Goal: Check status: Check status

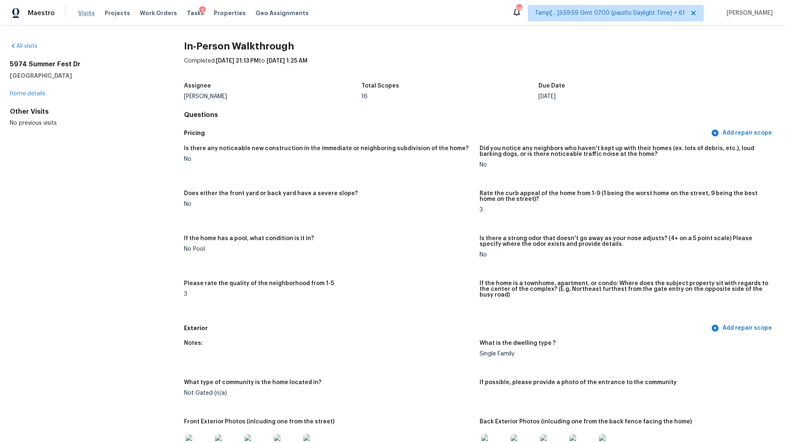
click at [82, 13] on span "Visits" at bounding box center [86, 13] width 17 height 8
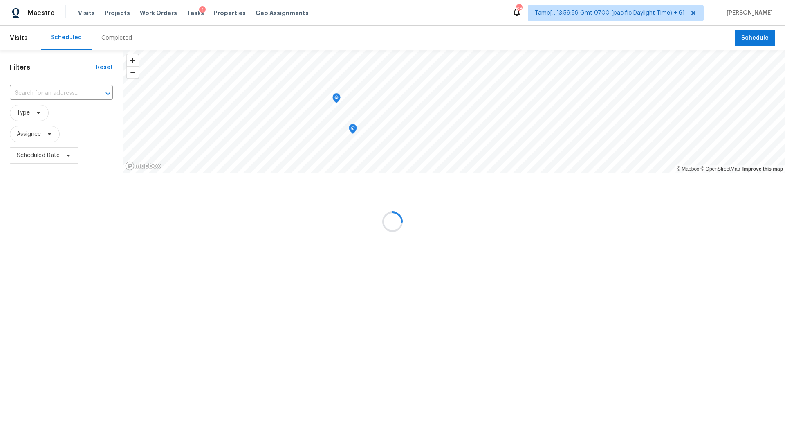
click at [69, 89] on input "text" at bounding box center [50, 93] width 80 height 13
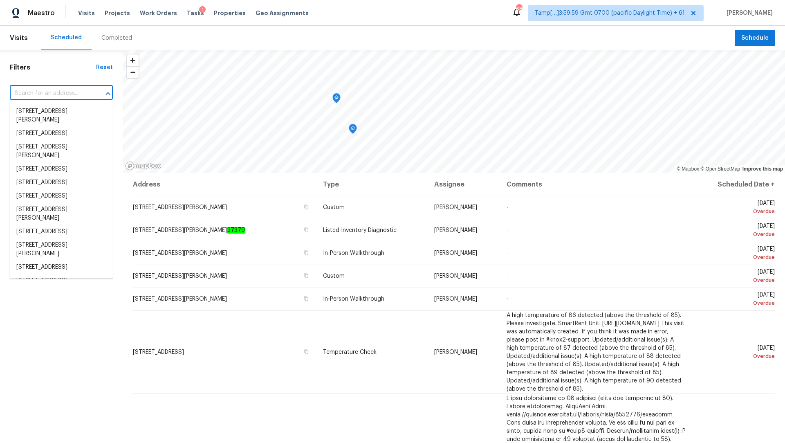
paste input "[STREET_ADDRESS][PERSON_NAME]"
type input "[STREET_ADDRESS][PERSON_NAME]"
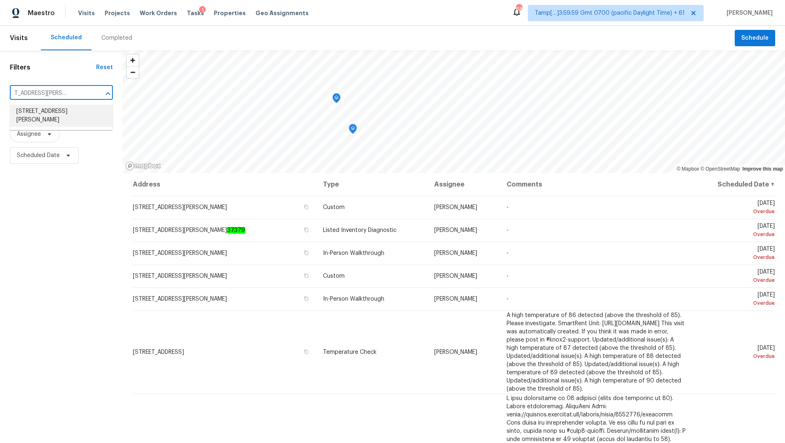
click at [65, 110] on li "[STREET_ADDRESS][PERSON_NAME]" at bounding box center [61, 116] width 103 height 22
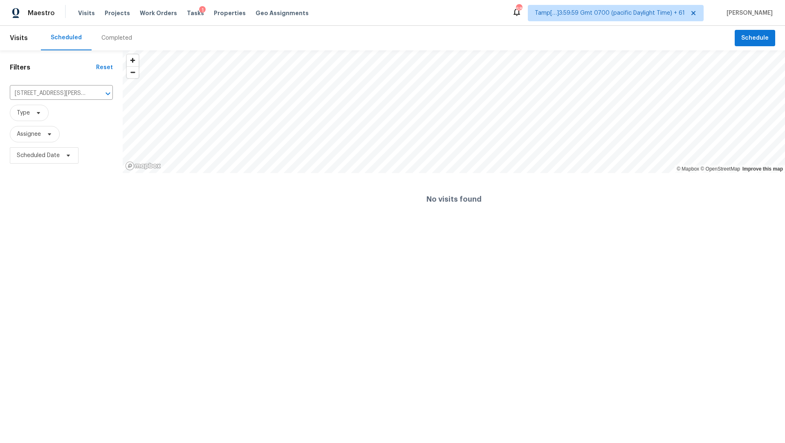
click at [108, 41] on div "Completed" at bounding box center [116, 38] width 31 height 8
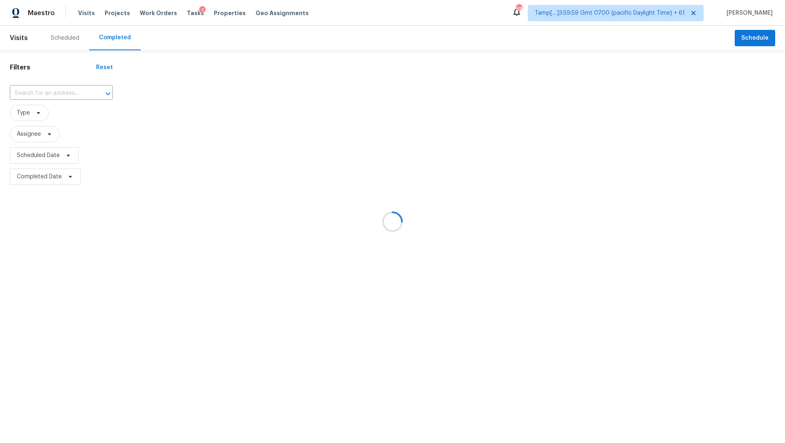
click at [69, 93] on div at bounding box center [392, 221] width 785 height 443
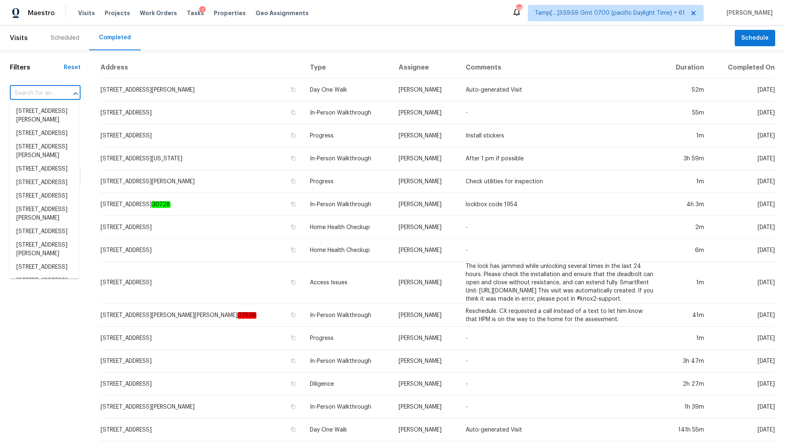
click at [38, 94] on input "text" at bounding box center [34, 93] width 48 height 13
paste input "[STREET_ADDRESS][PERSON_NAME]"
type input "[STREET_ADDRESS][PERSON_NAME]"
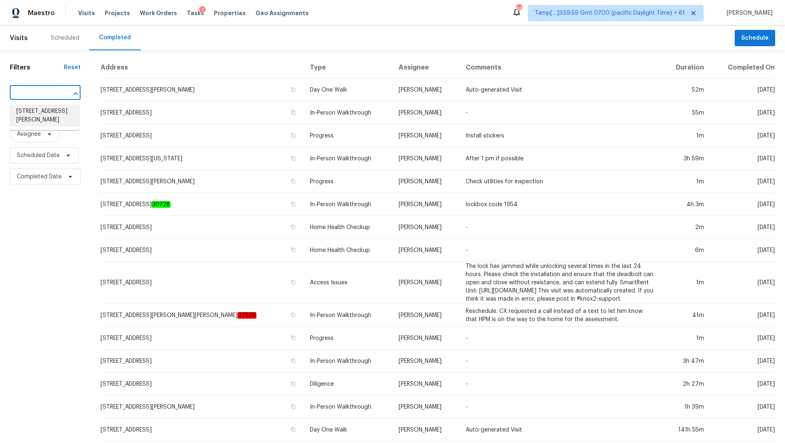
click at [42, 111] on li "[STREET_ADDRESS][PERSON_NAME]" at bounding box center [44, 116] width 69 height 22
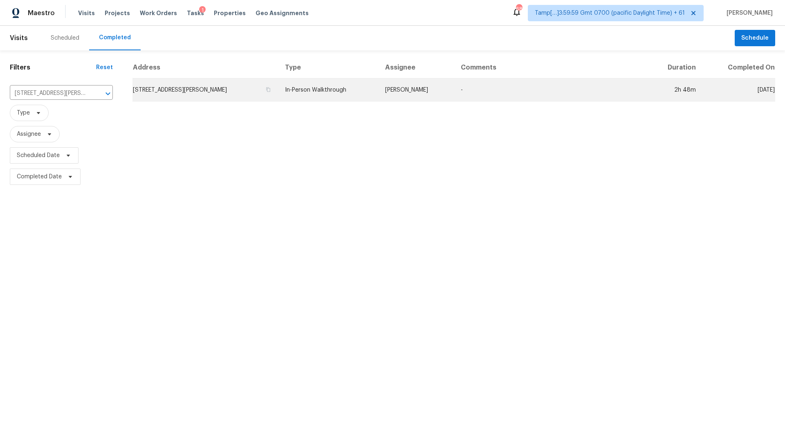
click at [245, 99] on td "[STREET_ADDRESS][PERSON_NAME]" at bounding box center [205, 89] width 146 height 23
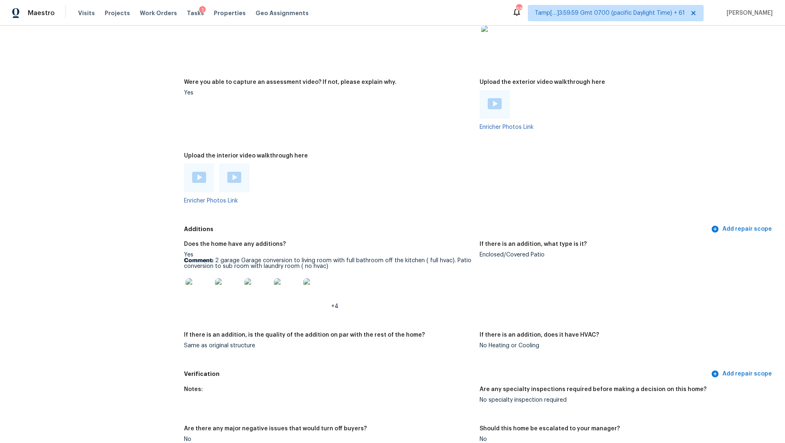
scroll to position [2066, 0]
click at [202, 173] on img at bounding box center [199, 178] width 14 height 11
click at [239, 173] on img at bounding box center [234, 178] width 14 height 11
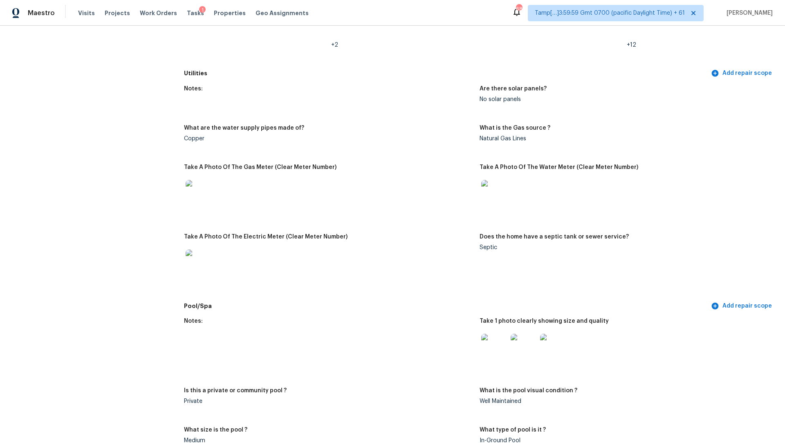
scroll to position [589, 0]
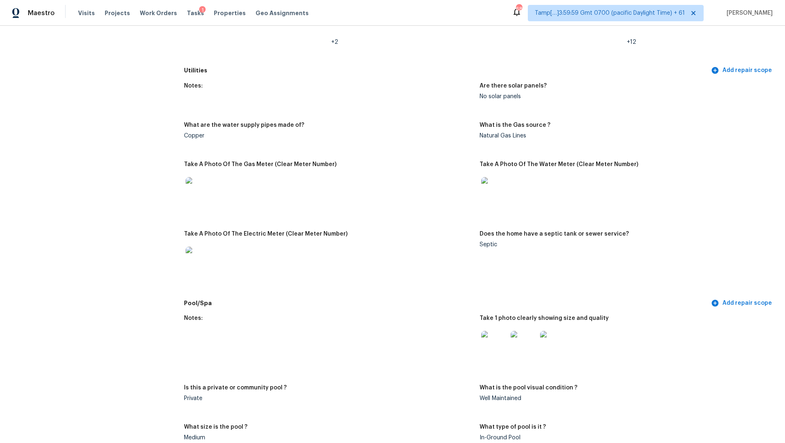
click at [488, 242] on div "Septic" at bounding box center [623, 245] width 289 height 6
click at [548, 264] on figure "Does the home have a septic tank or sewer service? Septic" at bounding box center [626, 261] width 295 height 60
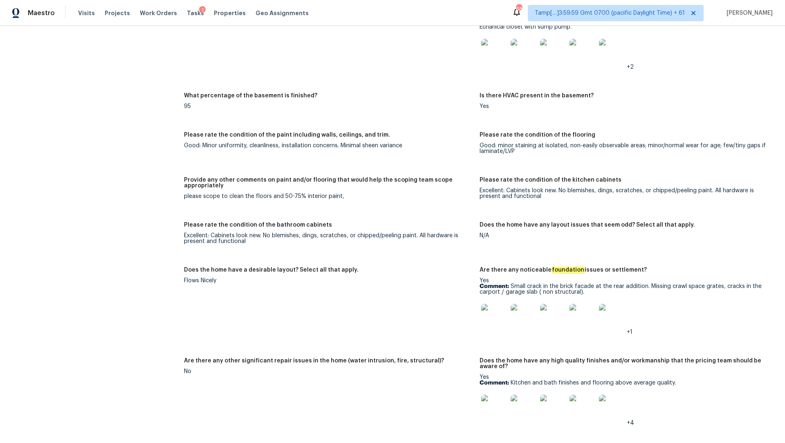
scroll to position [1515, 0]
click at [290, 193] on div "please scope to clean the floors and 50-75% interior paint," at bounding box center [328, 196] width 289 height 6
click at [525, 187] on div "Excellent: Cabinets look new. No blemishes, dings, scratches, or chipped/peelin…" at bounding box center [623, 192] width 289 height 11
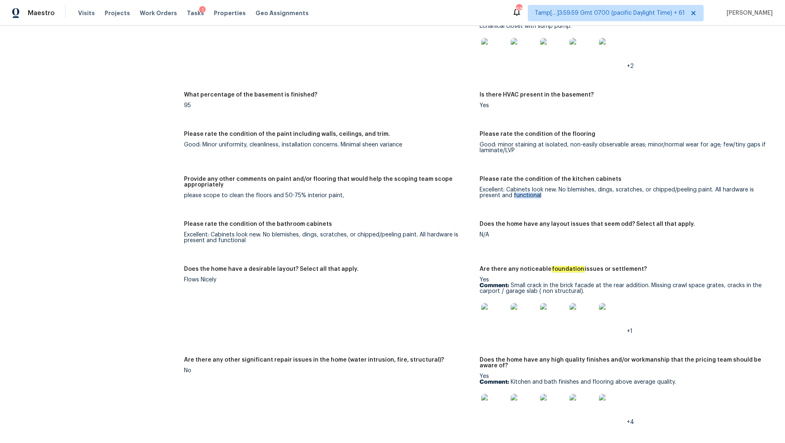
click at [525, 187] on div "Excellent: Cabinets look new. No blemishes, dings, scratches, or chipped/peelin…" at bounding box center [623, 192] width 289 height 11
click at [347, 232] on div "Excellent: Cabinets look new. No blemishes, dings, scratches, or chipped/peelin…" at bounding box center [328, 237] width 289 height 11
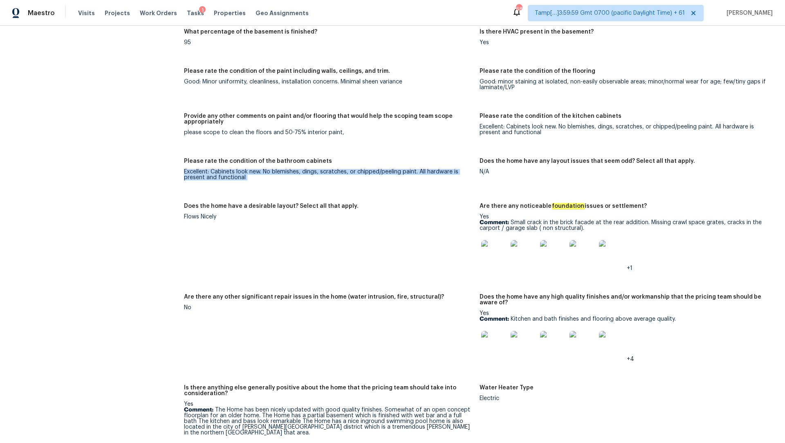
scroll to position [1579, 0]
click at [487, 244] on img at bounding box center [494, 252] width 26 height 26
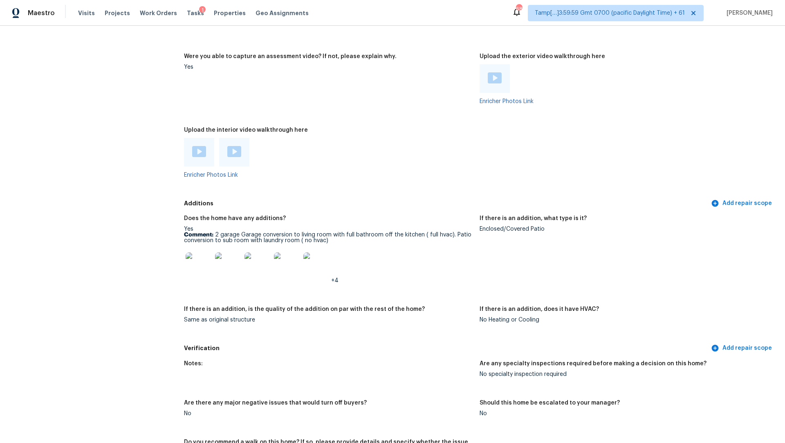
scroll to position [2095, 0]
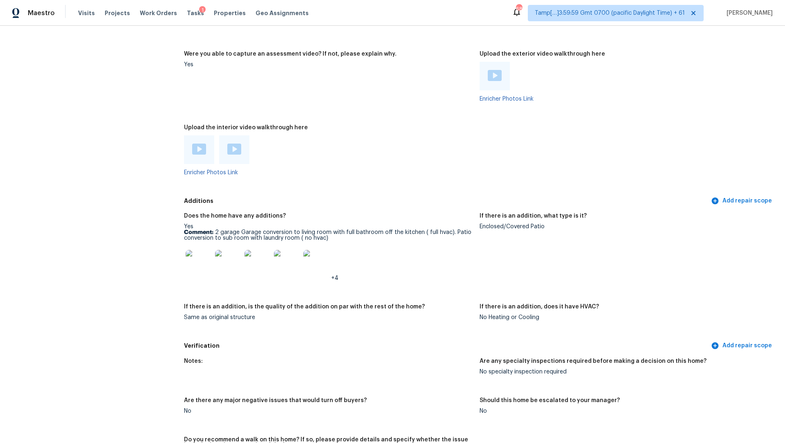
click at [199, 255] on img at bounding box center [199, 263] width 26 height 26
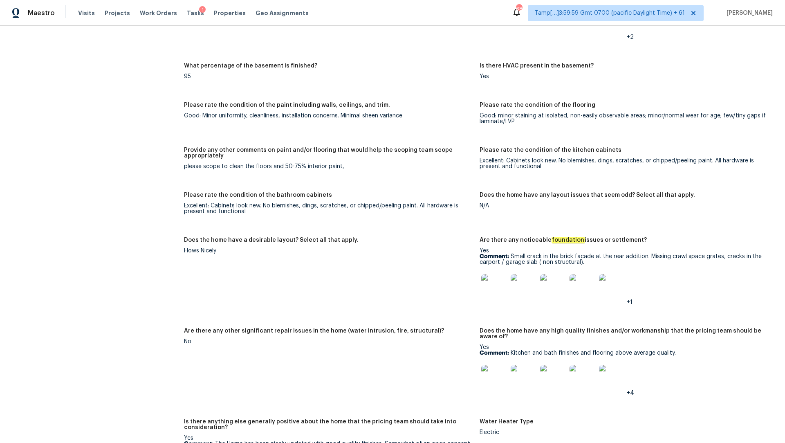
scroll to position [159, 0]
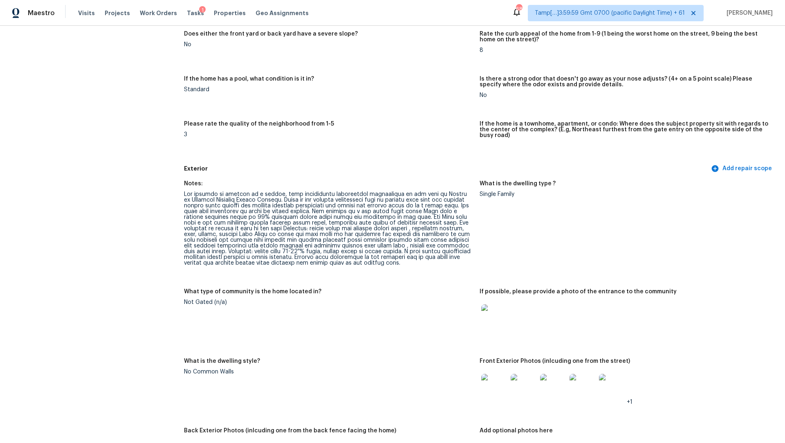
click at [410, 234] on div at bounding box center [328, 228] width 289 height 74
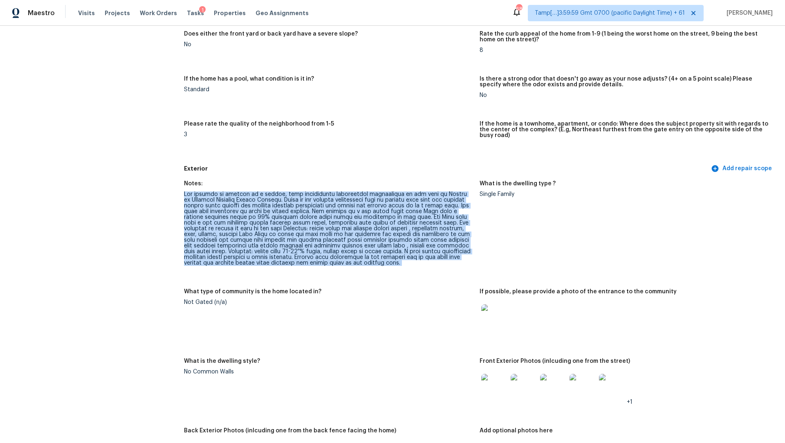
click at [410, 234] on div at bounding box center [328, 228] width 289 height 74
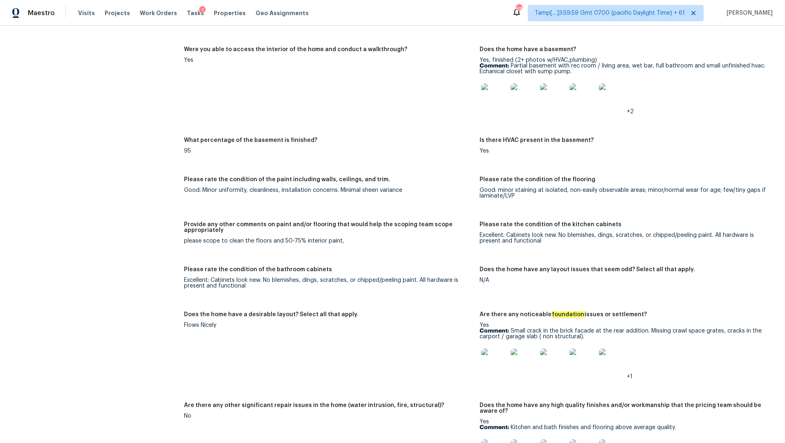
scroll to position [1472, 0]
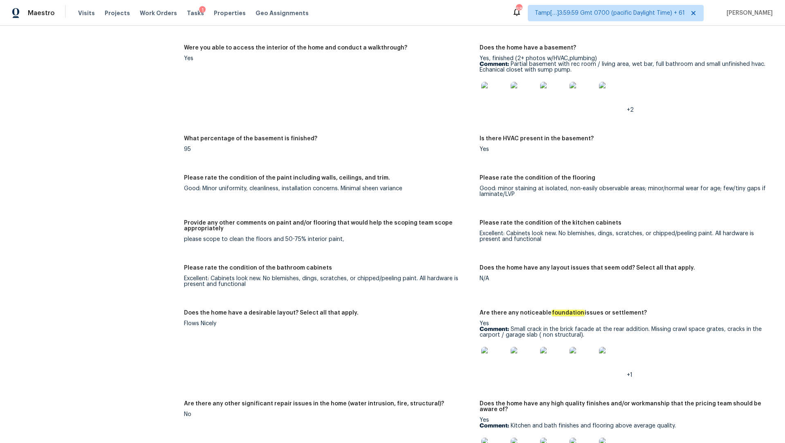
click at [596, 179] on div "Please rate the condition of the flooring" at bounding box center [623, 180] width 289 height 11
click at [604, 186] on div "Good: minor staining at isolated, non-easily observable areas; minor/normal wea…" at bounding box center [623, 191] width 289 height 11
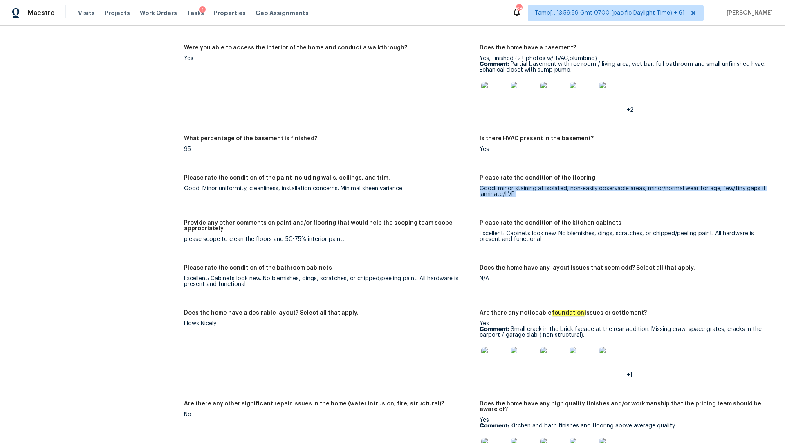
click at [604, 186] on div "Good: minor staining at isolated, non-easily observable areas; minor/normal wea…" at bounding box center [623, 191] width 289 height 11
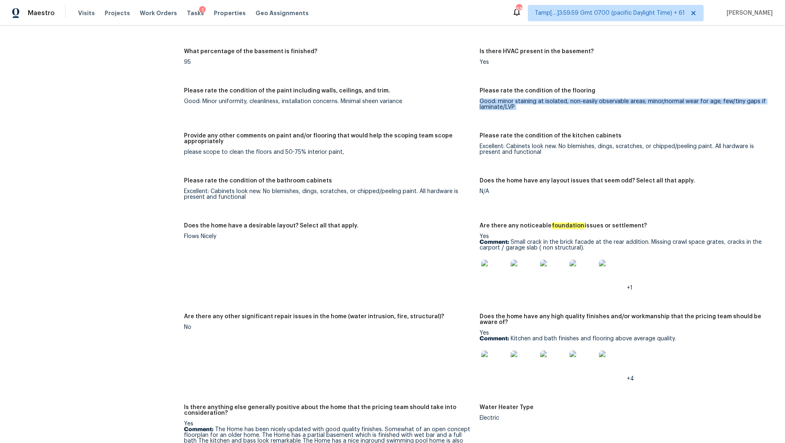
scroll to position [1560, 0]
click at [490, 275] on img at bounding box center [494, 272] width 26 height 26
click at [618, 271] on img at bounding box center [612, 272] width 26 height 26
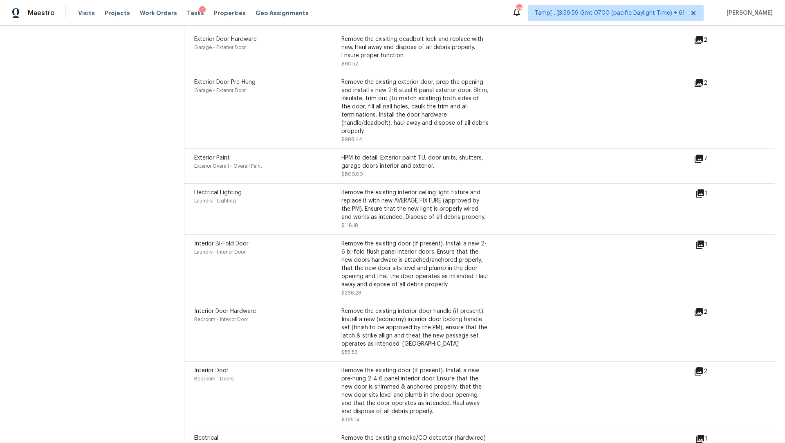
scroll to position [2873, 0]
click at [410, 154] on div "HPM to detail. Exterior paint TU, door units, shutters, garage doors interior a…" at bounding box center [414, 162] width 147 height 16
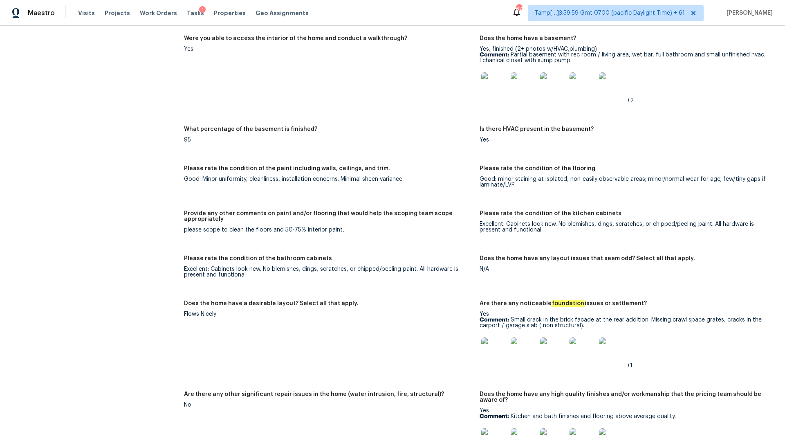
scroll to position [1482, 0]
click at [506, 345] on img at bounding box center [494, 349] width 26 height 26
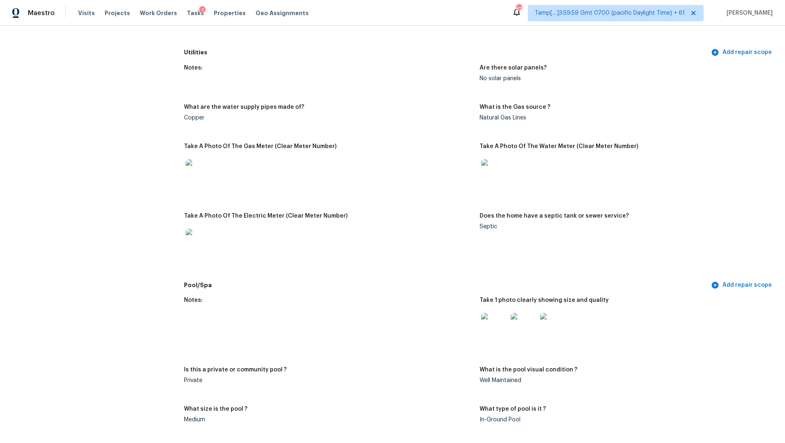
scroll to position [608, 0]
click at [610, 135] on div "Notes: Are there solar panels? No solar panels What are the water supply pipes …" at bounding box center [479, 166] width 591 height 217
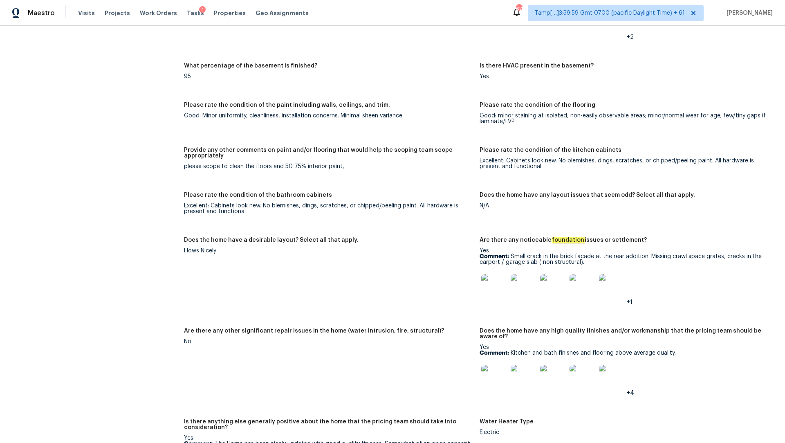
scroll to position [1623, 0]
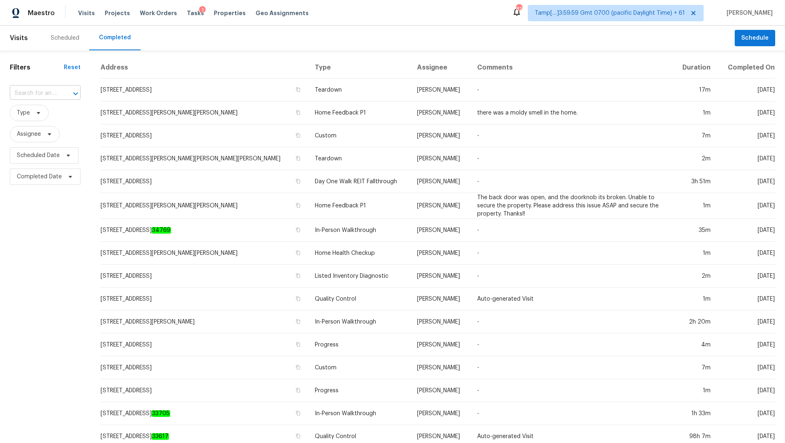
click at [47, 93] on input "text" at bounding box center [34, 93] width 48 height 13
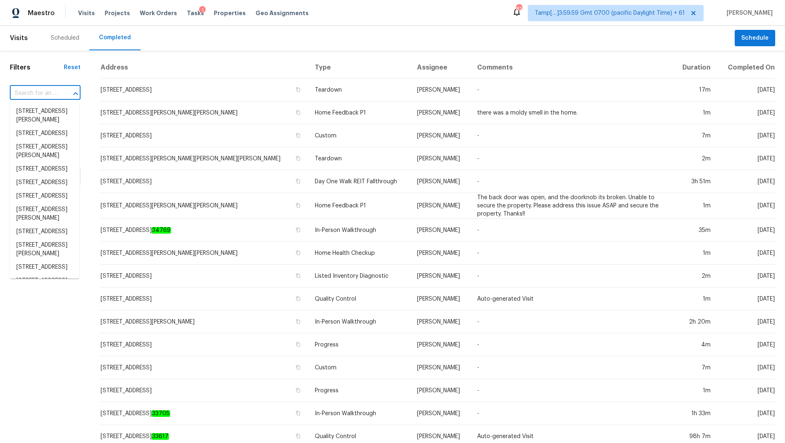
paste input "[STREET_ADDRESS][PERSON_NAME]"
type input "[STREET_ADDRESS][PERSON_NAME]"
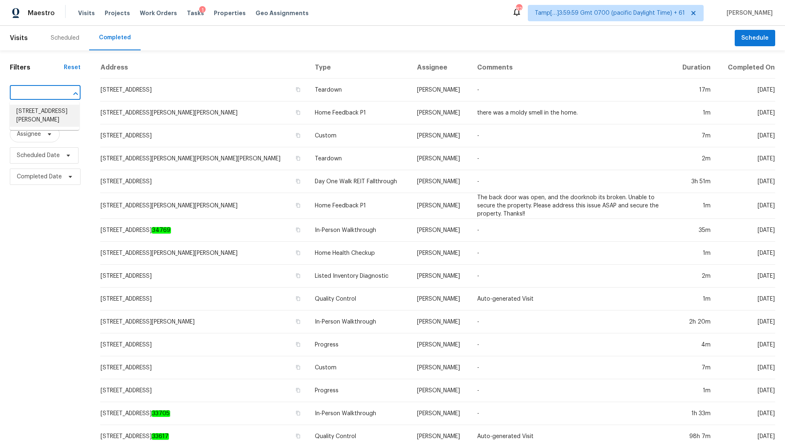
click at [45, 107] on li "[STREET_ADDRESS][PERSON_NAME]" at bounding box center [44, 116] width 69 height 22
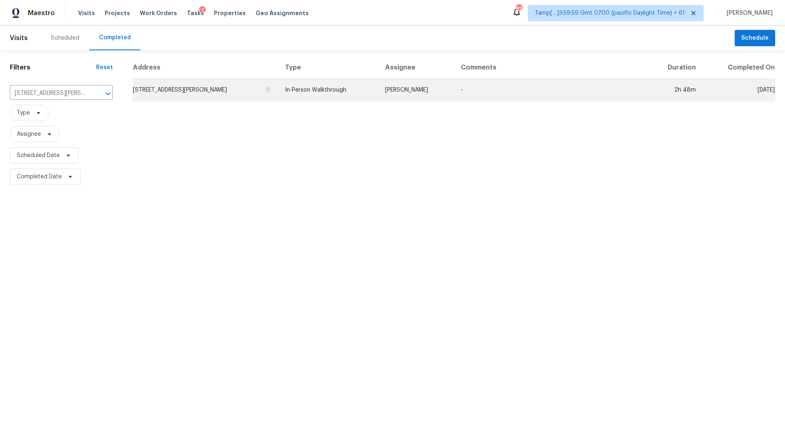
click at [364, 88] on td "In-Person Walkthrough" at bounding box center [328, 89] width 100 height 23
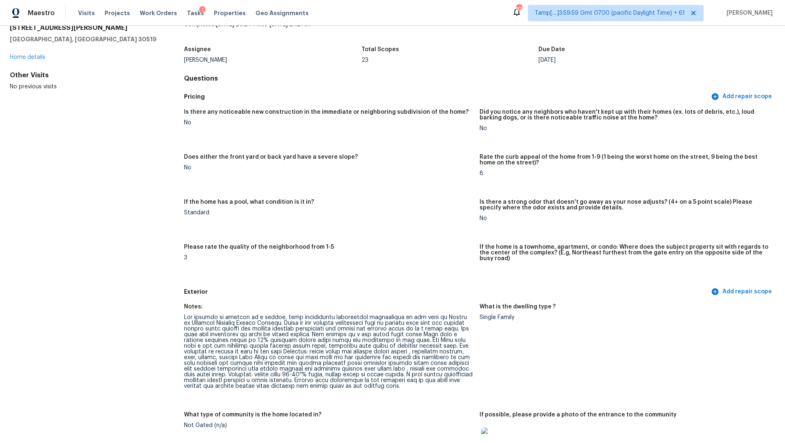
scroll to position [2550, 0]
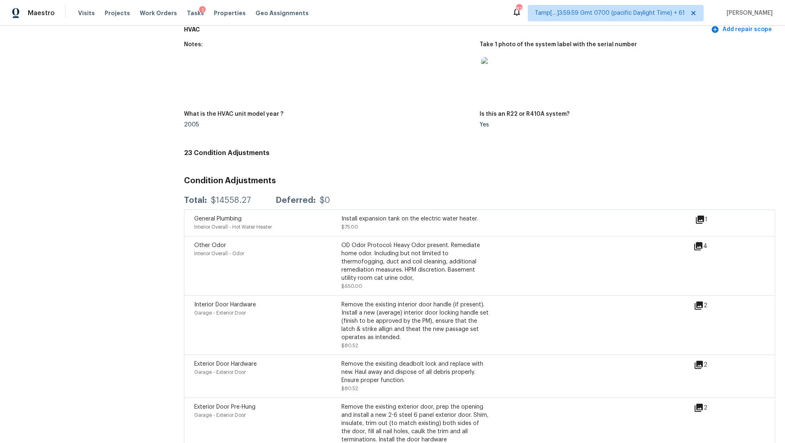
click at [388, 260] on div "OD Odor Protocol: Heavy Odor present. Remediate home odor. Including but not li…" at bounding box center [414, 261] width 147 height 41
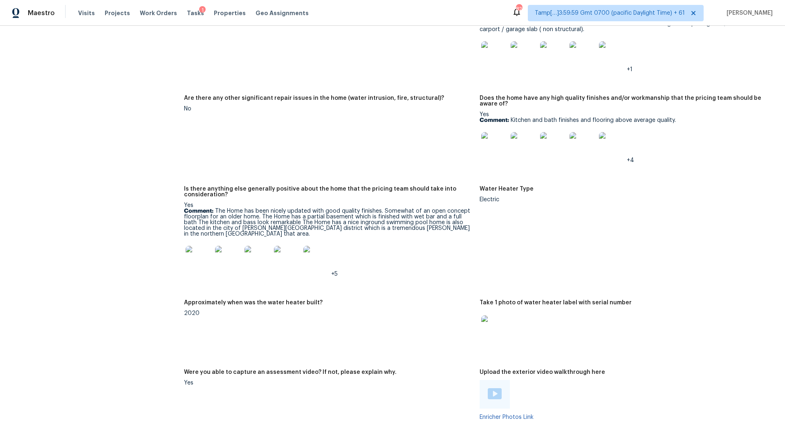
scroll to position [1776, 0]
click at [363, 214] on p "Comment: The Home has been nicely updated with good quality finishes. Somewhat …" at bounding box center [328, 223] width 289 height 29
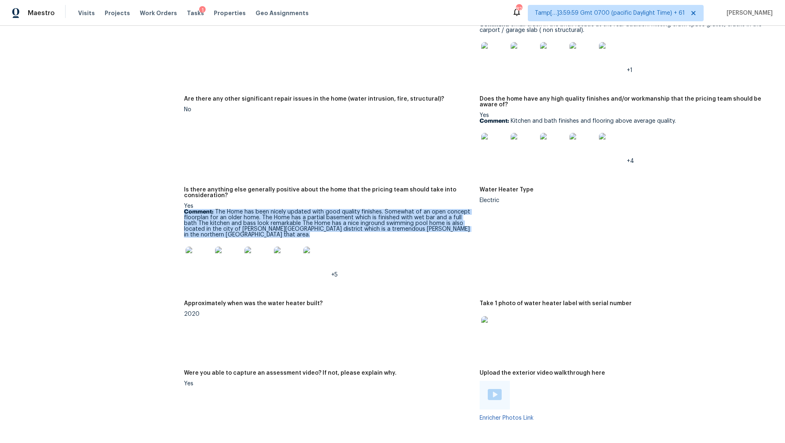
click at [363, 214] on p "Comment: The Home has been nicely updated with good quality finishes. Somewhat …" at bounding box center [328, 223] width 289 height 29
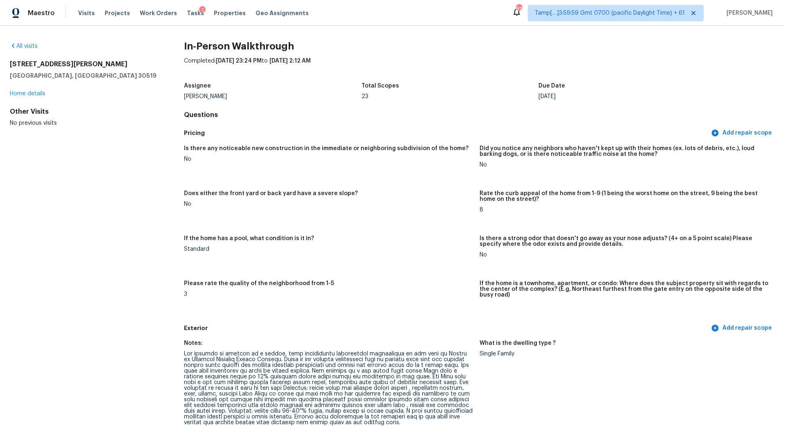
scroll to position [1544, 0]
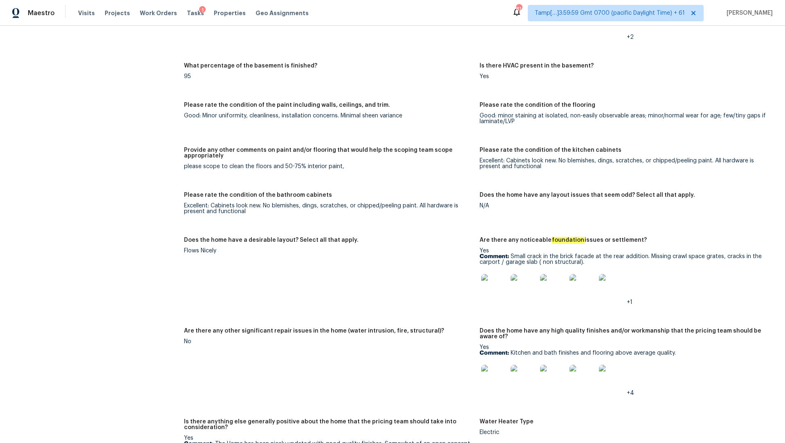
click at [607, 278] on img at bounding box center [612, 287] width 26 height 26
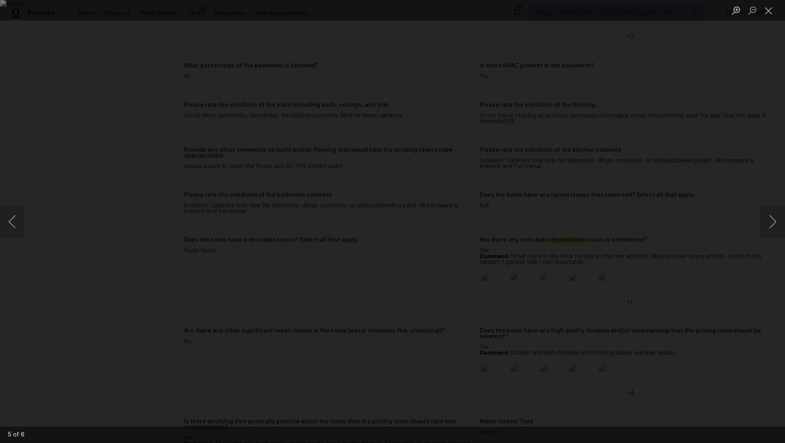
click at [607, 278] on div "Lightbox" at bounding box center [392, 221] width 785 height 443
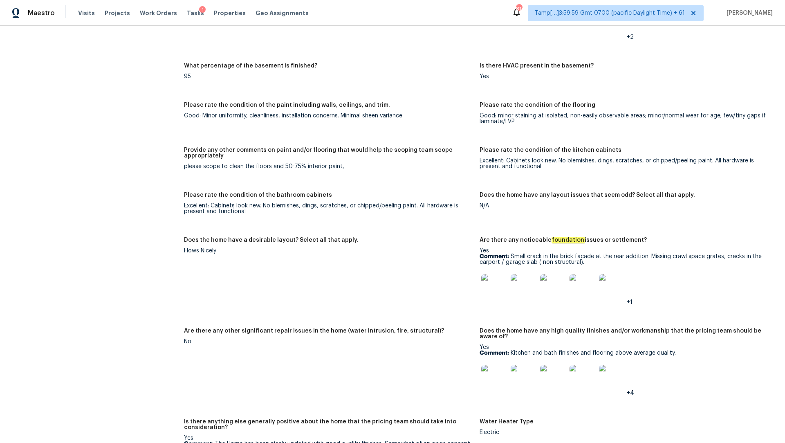
click at [607, 278] on img at bounding box center [612, 287] width 26 height 26
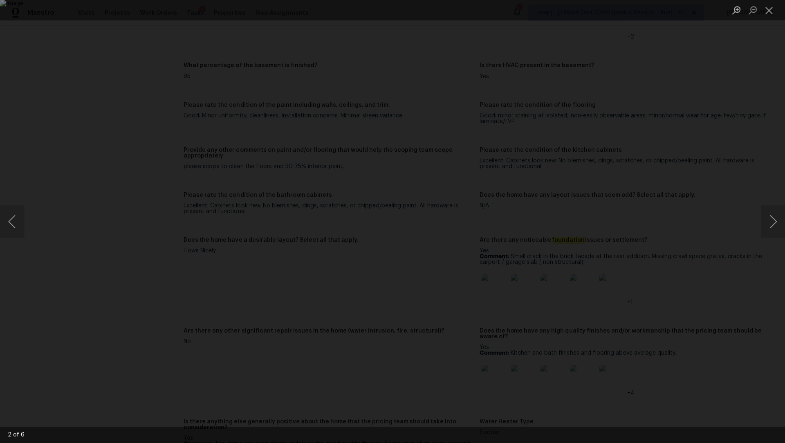
scroll to position [0, 0]
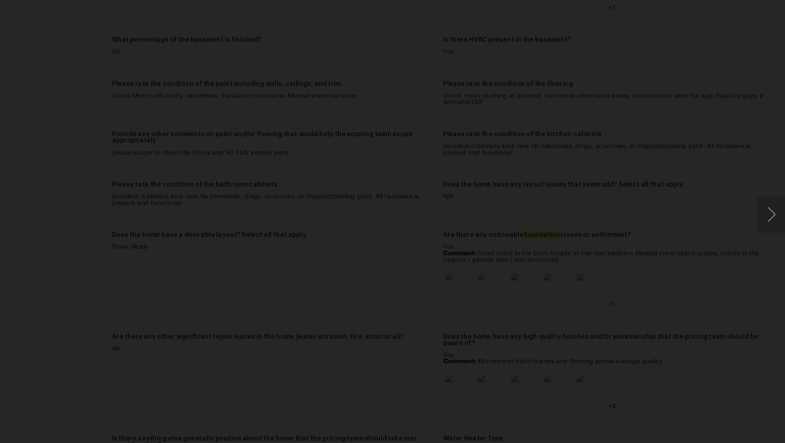
click at [664, 123] on div "Lightbox" at bounding box center [392, 221] width 785 height 443
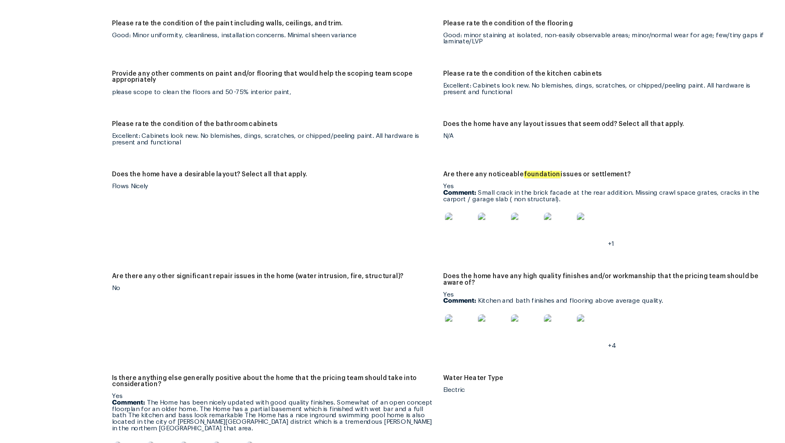
scroll to position [1600, 0]
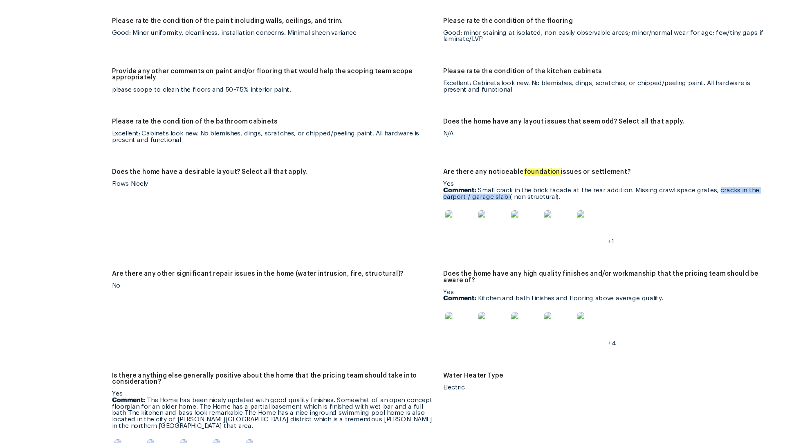
drag, startPoint x: 725, startPoint y: 194, endPoint x: 536, endPoint y: 200, distance: 188.5
click at [536, 200] on p "Comment: Small crack in the brick facade at the rear addition. Missing crawl sp…" at bounding box center [623, 202] width 289 height 11
copy p "cracks in the carport / garage slab"
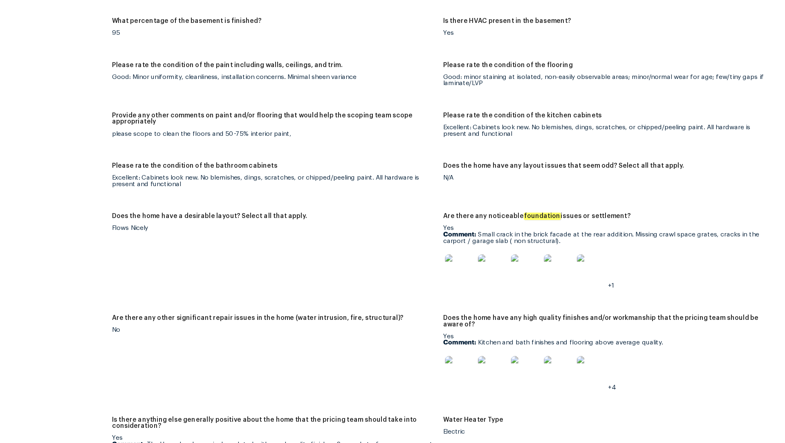
scroll to position [2050, 0]
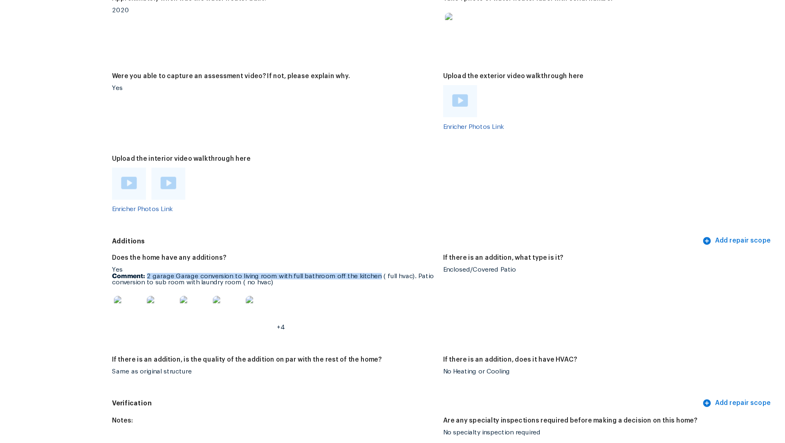
drag, startPoint x: 214, startPoint y: 265, endPoint x: 419, endPoint y: 264, distance: 204.4
click at [419, 274] on p "Comment: 2 garage Garage conversion to living room with full bathroom off the k…" at bounding box center [328, 279] width 289 height 11
copy p "2 garage Garage conversion to living room with full bathroom off the kitchen"
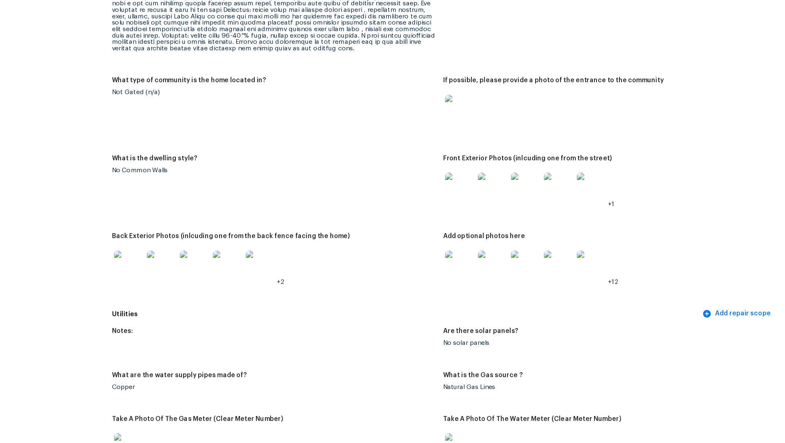
scroll to position [350, 0]
click at [493, 197] on img at bounding box center [494, 196] width 26 height 26
click at [195, 260] on img at bounding box center [199, 266] width 26 height 26
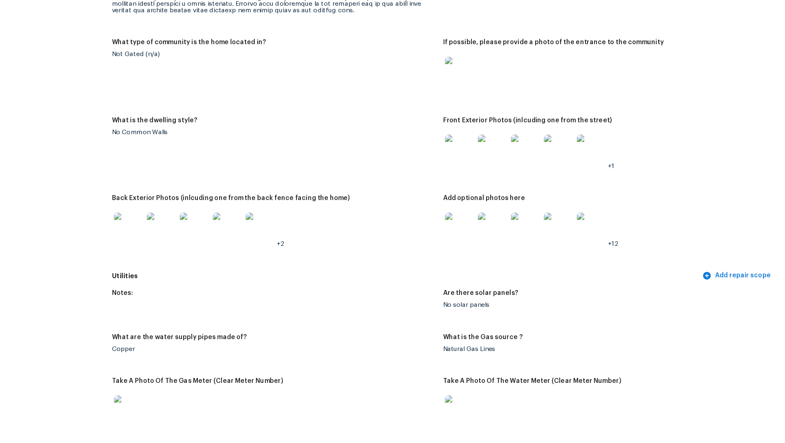
scroll to position [448, 0]
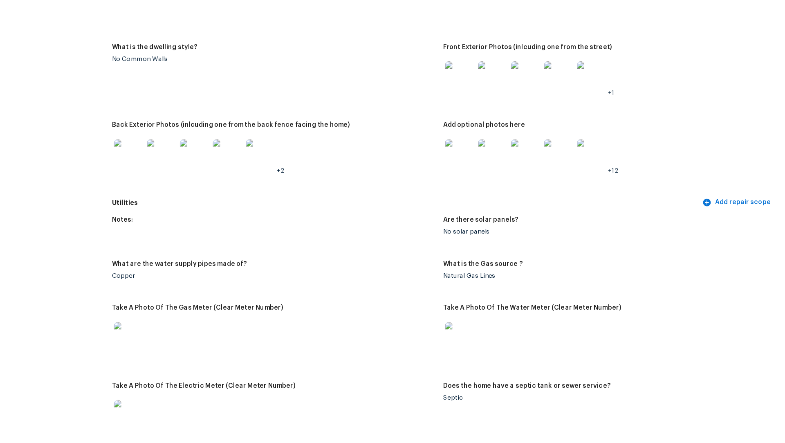
click at [351, 263] on div "What are the water supply pipes made of?" at bounding box center [328, 268] width 289 height 11
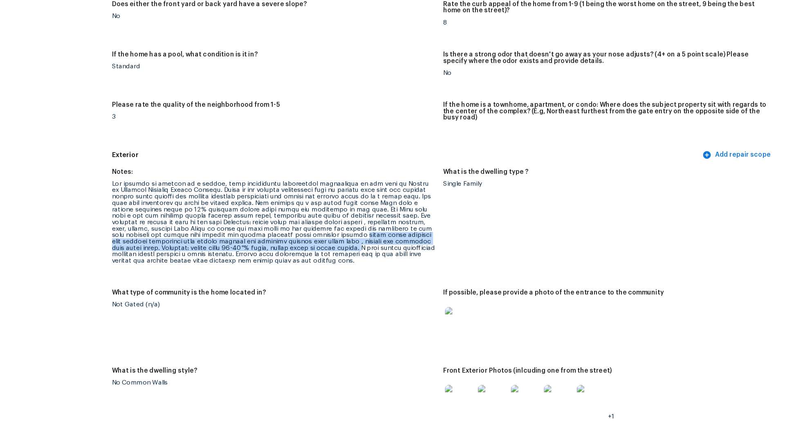
drag, startPoint x: 391, startPoint y: 235, endPoint x: 394, endPoint y: 245, distance: 10.6
click at [394, 245] on div at bounding box center [328, 228] width 289 height 74
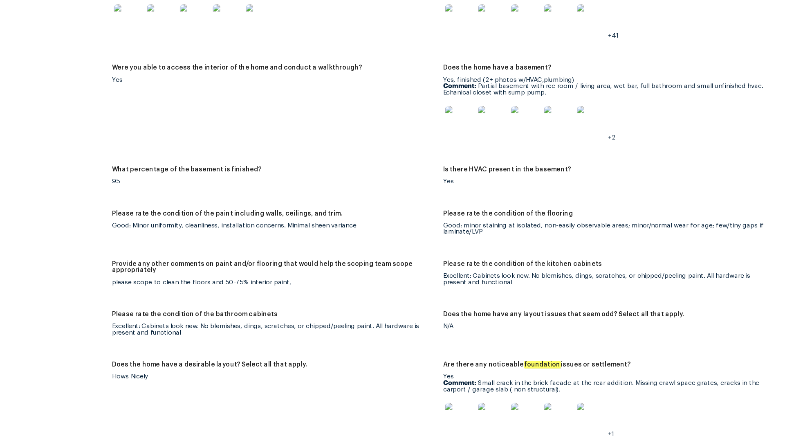
scroll to position [1436, 0]
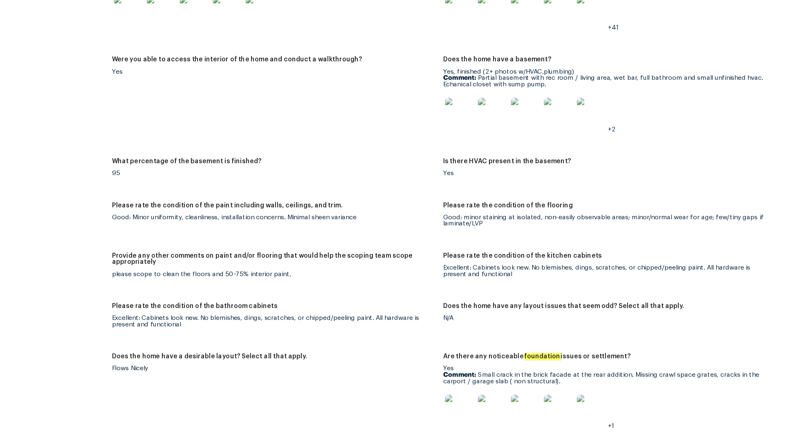
click at [309, 272] on div "please scope to clean the floors and 50-75% interior paint," at bounding box center [328, 275] width 289 height 6
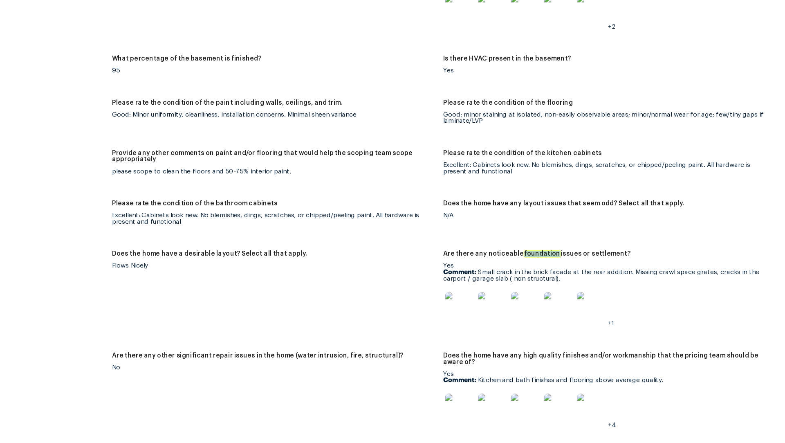
scroll to position [1529, 0]
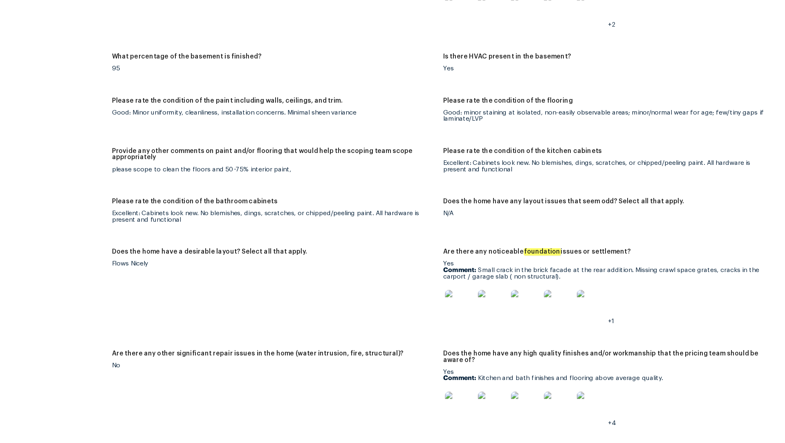
click at [360, 282] on figure "Does the home have a desirable layout? Select all that apply. Flows Nicely" at bounding box center [331, 292] width 295 height 81
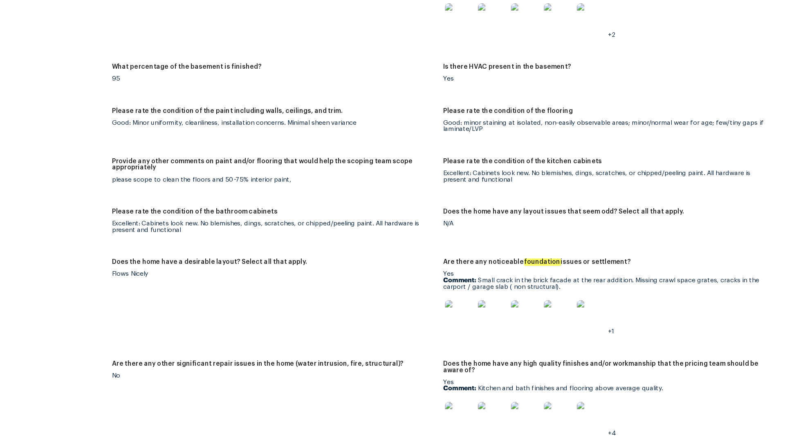
scroll to position [1524, 0]
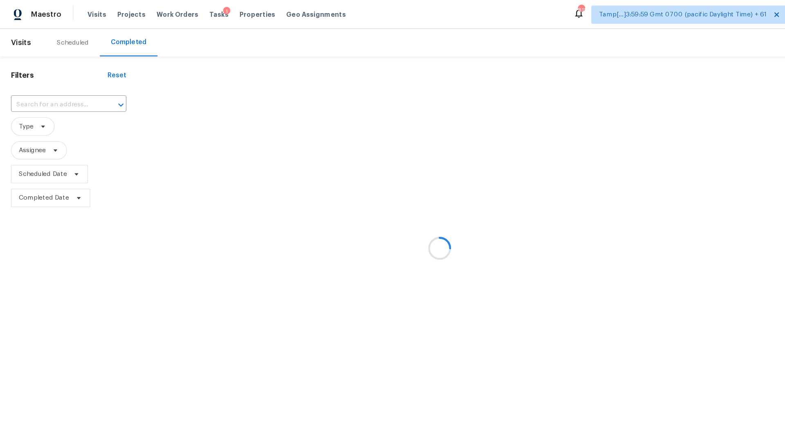
click at [62, 94] on div at bounding box center [392, 221] width 785 height 443
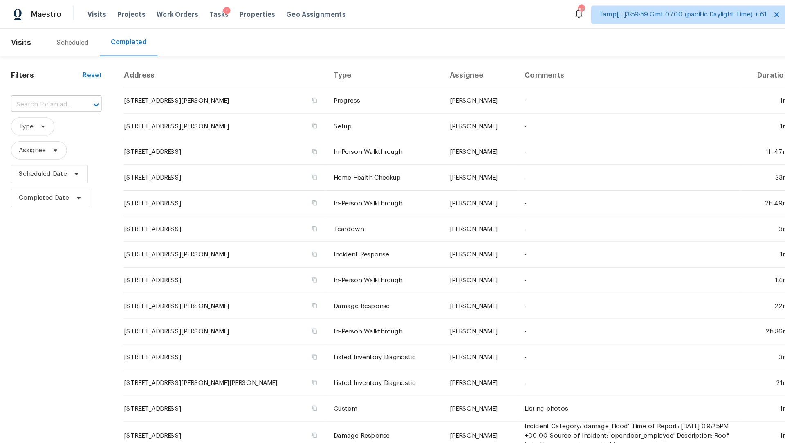
click at [69, 92] on div at bounding box center [79, 93] width 21 height 11
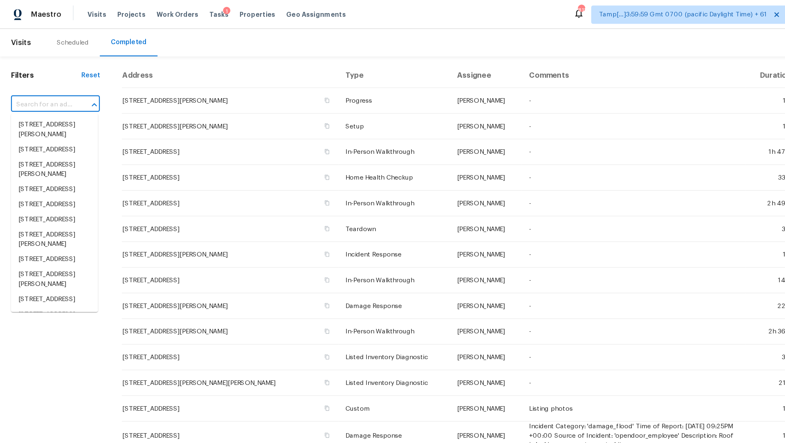
paste input "[STREET_ADDRESS][PERSON_NAME]"
type input "[STREET_ADDRESS][PERSON_NAME]"
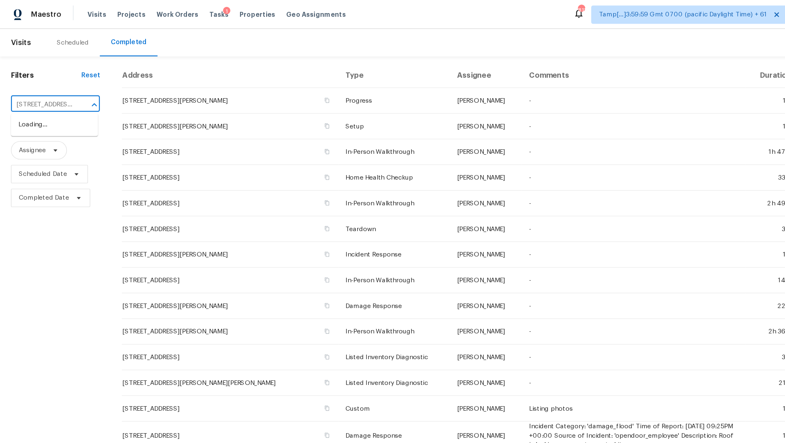
scroll to position [0, 46]
click at [61, 110] on li "[STREET_ADDRESS][PERSON_NAME]" at bounding box center [49, 116] width 78 height 22
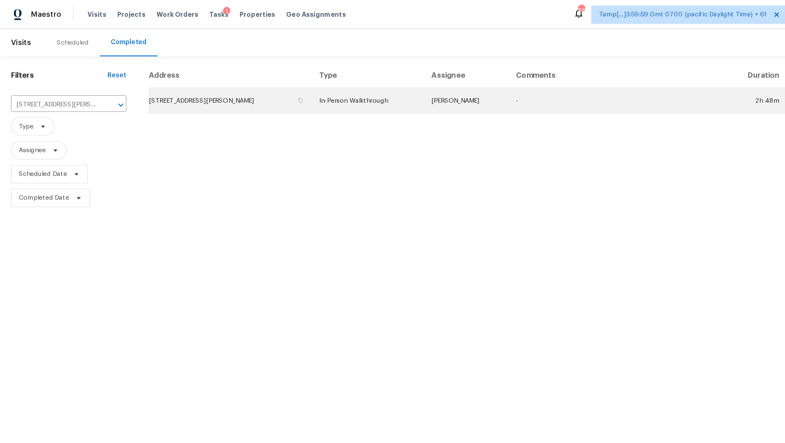
click at [334, 92] on td "In-Person Walkthrough" at bounding box center [328, 89] width 100 height 23
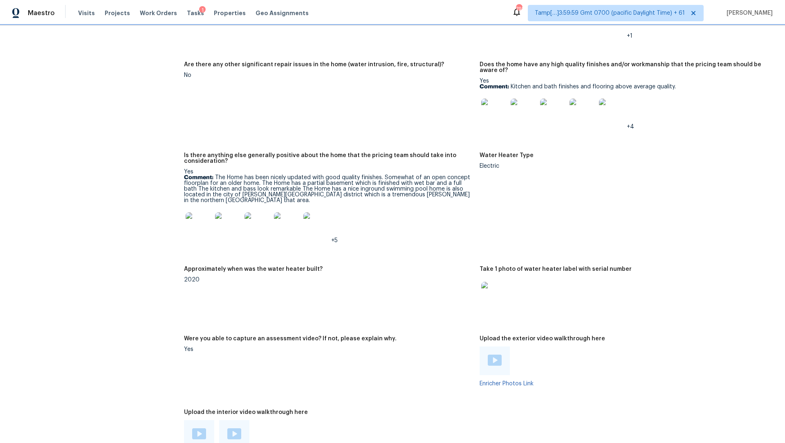
scroll to position [1812, 0]
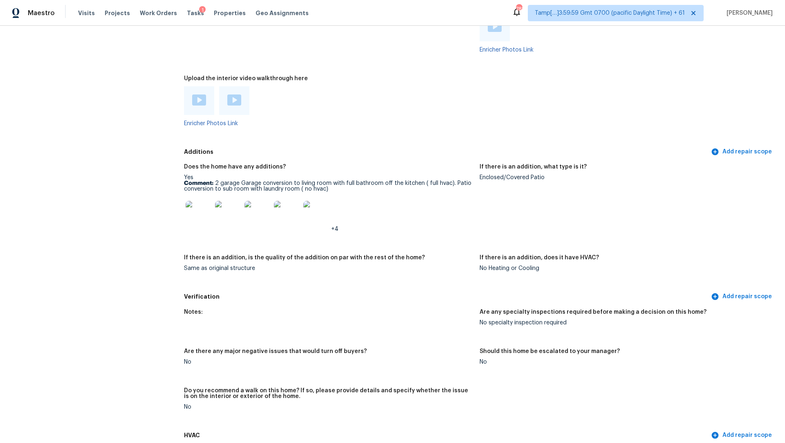
scroll to position [2146, 0]
click at [331, 162] on div "Does the home have any additions?" at bounding box center [328, 167] width 289 height 11
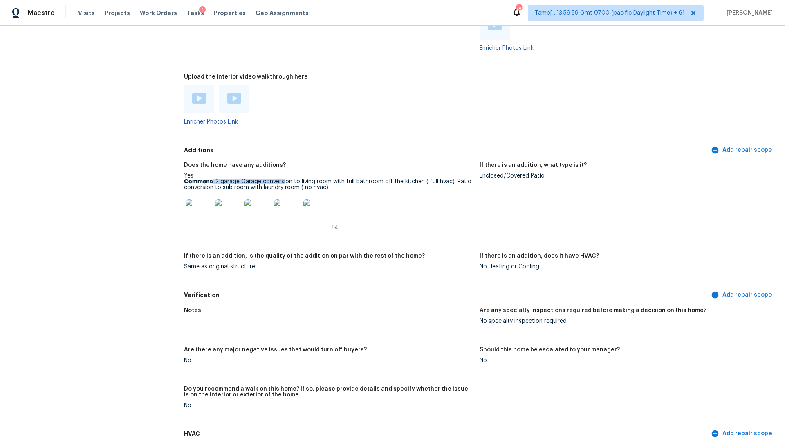
drag, startPoint x: 214, startPoint y: 172, endPoint x: 284, endPoint y: 171, distance: 70.7
click at [284, 179] on p "Comment: 2 garage Garage conversion to living room with full bathroom off the k…" at bounding box center [328, 184] width 289 height 11
drag, startPoint x: 216, startPoint y: 172, endPoint x: 329, endPoint y: 170, distance: 112.8
click at [329, 179] on p "Comment: 2 garage Garage conversion to living room with full bathroom off the k…" at bounding box center [328, 184] width 289 height 11
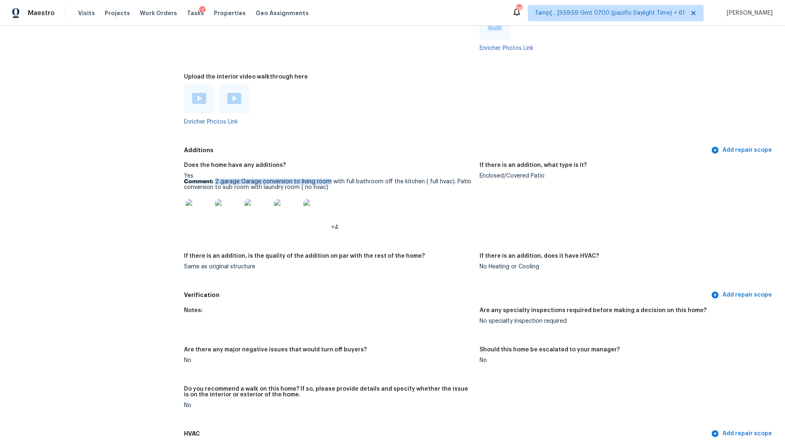
copy p "2 garage Garage conversion to living room"
drag, startPoint x: 453, startPoint y: 171, endPoint x: 298, endPoint y: 175, distance: 155.0
click at [298, 179] on p "Comment: 2 garage Garage conversion to living room with full bathroom off the k…" at bounding box center [328, 184] width 289 height 11
copy p "Patio conversion to sub room with laundry room"
